Goal: Task Accomplishment & Management: Manage account settings

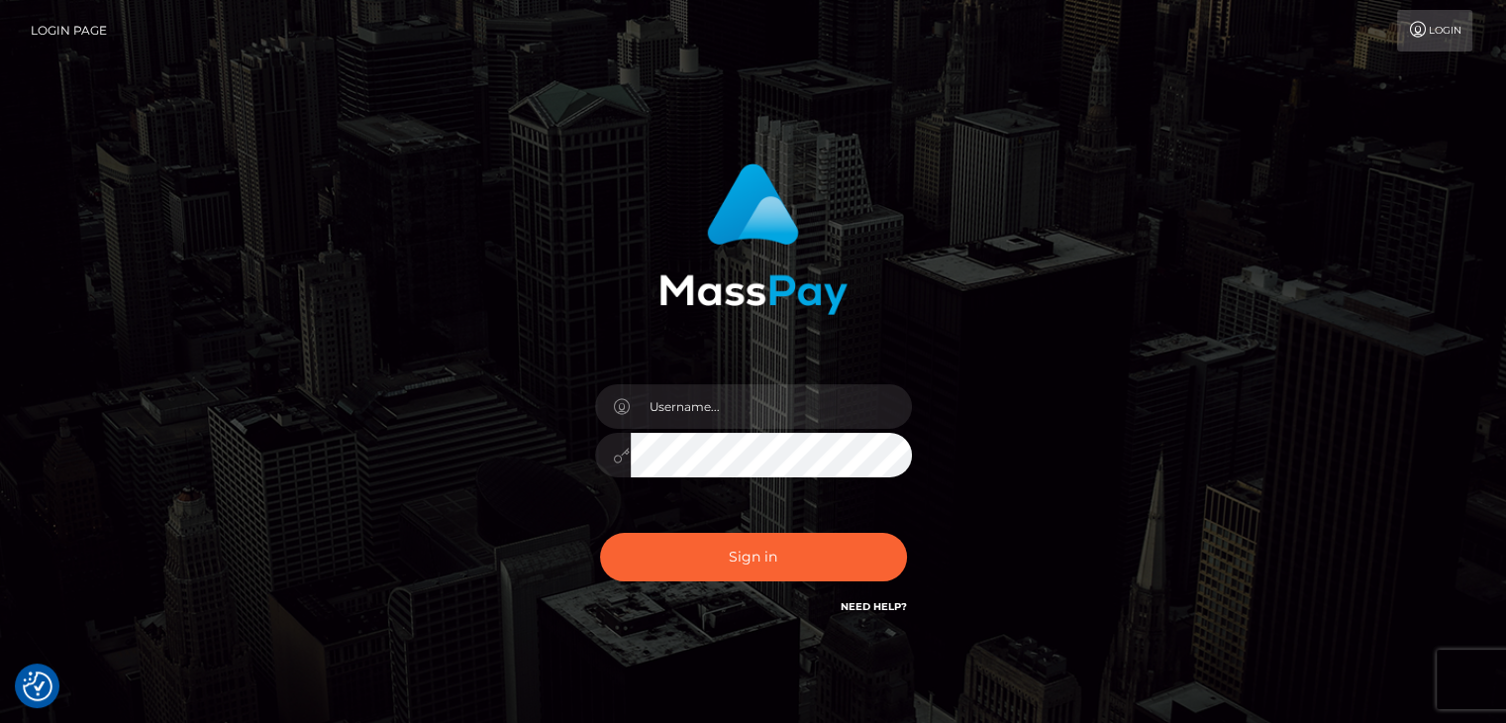
click at [1422, 12] on link "Login" at bounding box center [1434, 31] width 75 height 42
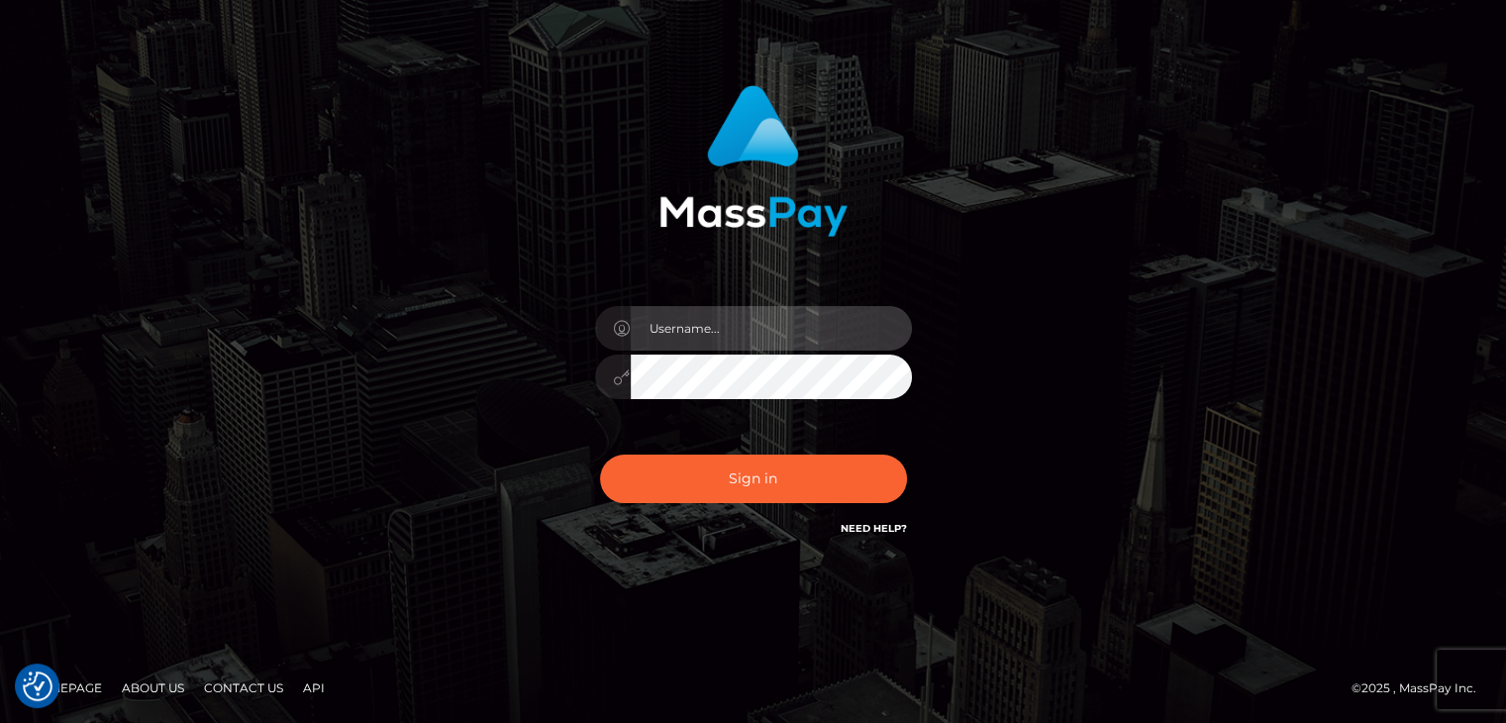
click at [785, 330] on input "text" at bounding box center [771, 328] width 281 height 45
click at [784, 330] on input "text" at bounding box center [771, 328] width 281 height 45
type input "a"
type input "aalexia.iq@gmail.com"
click at [600, 454] on button "Sign in" at bounding box center [753, 478] width 307 height 49
